Goal: Transaction & Acquisition: Subscribe to service/newsletter

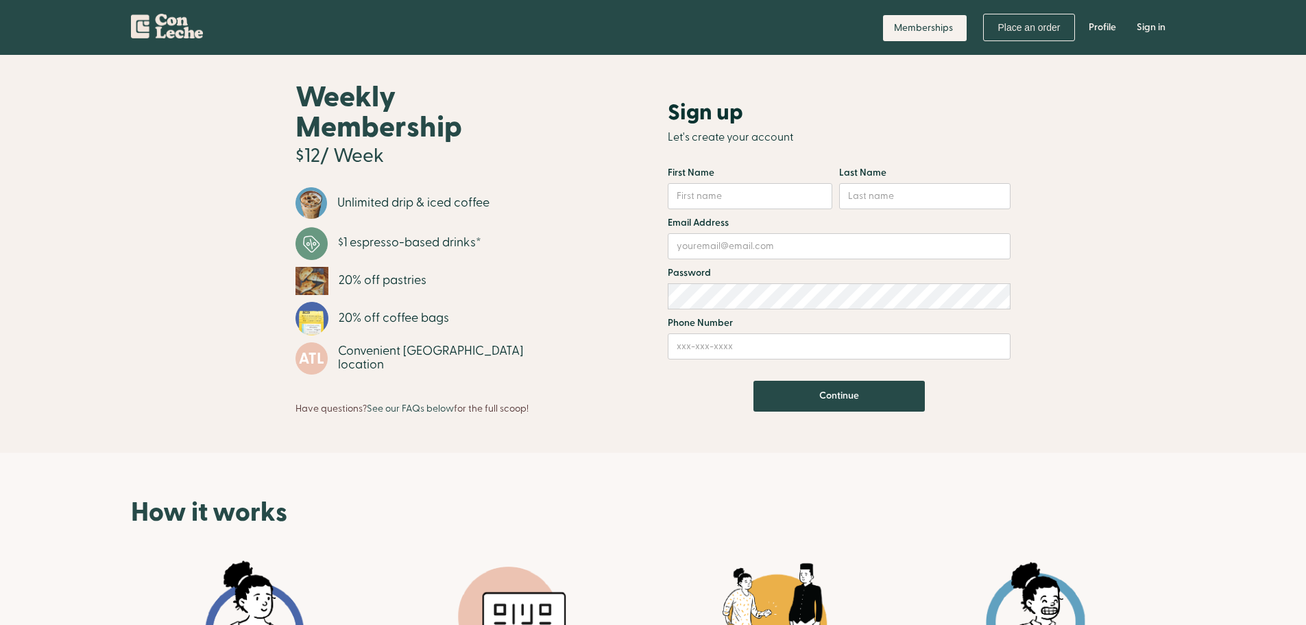
click at [177, 26] on img "home" at bounding box center [167, 23] width 72 height 29
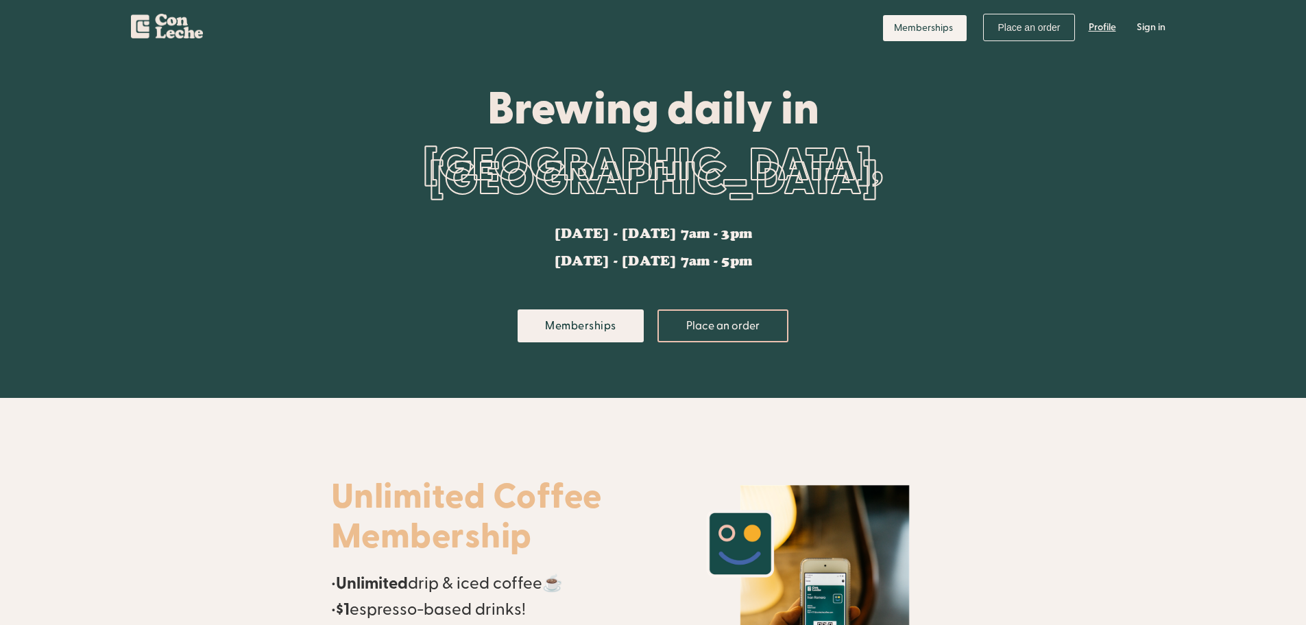
click at [1104, 25] on link "Profile" at bounding box center [1102, 27] width 48 height 41
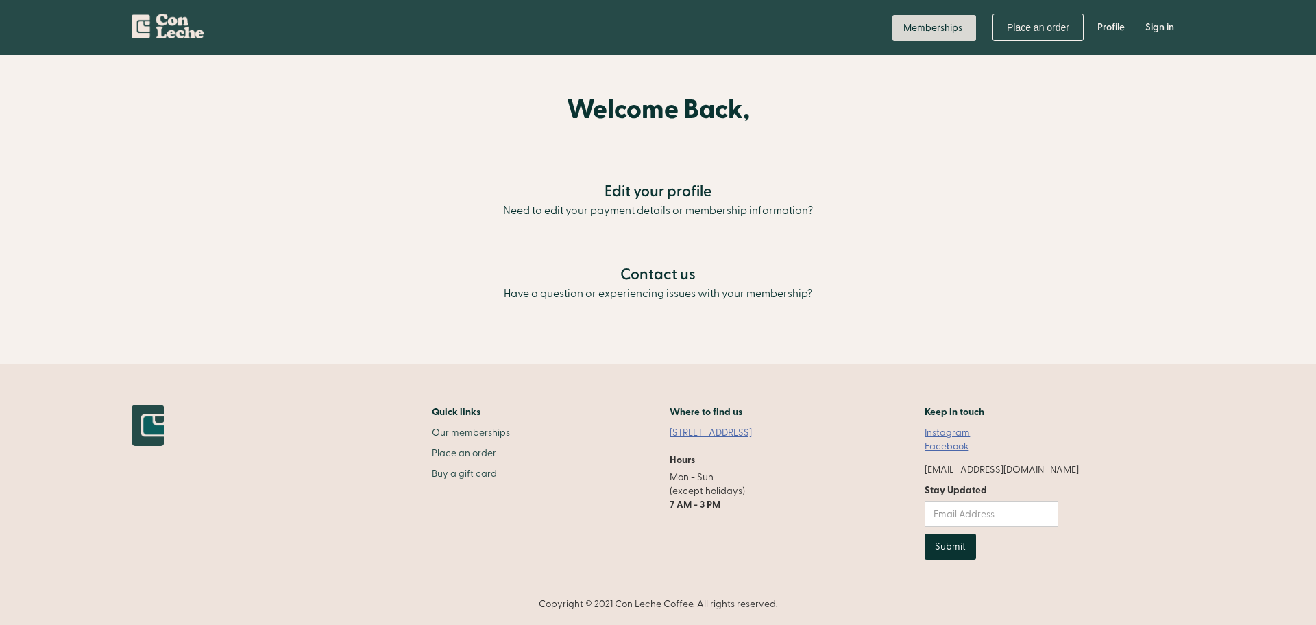
click at [899, 30] on link "Memberships" at bounding box center [935, 28] width 84 height 26
